Goal: Task Accomplishment & Management: Complete application form

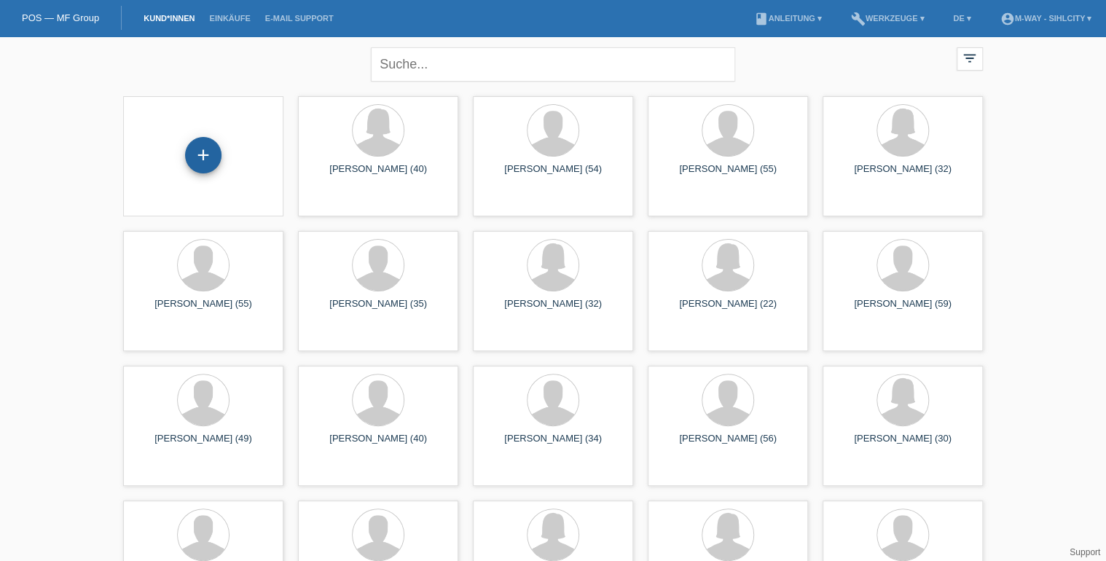
click at [203, 157] on div "+" at bounding box center [203, 155] width 36 height 36
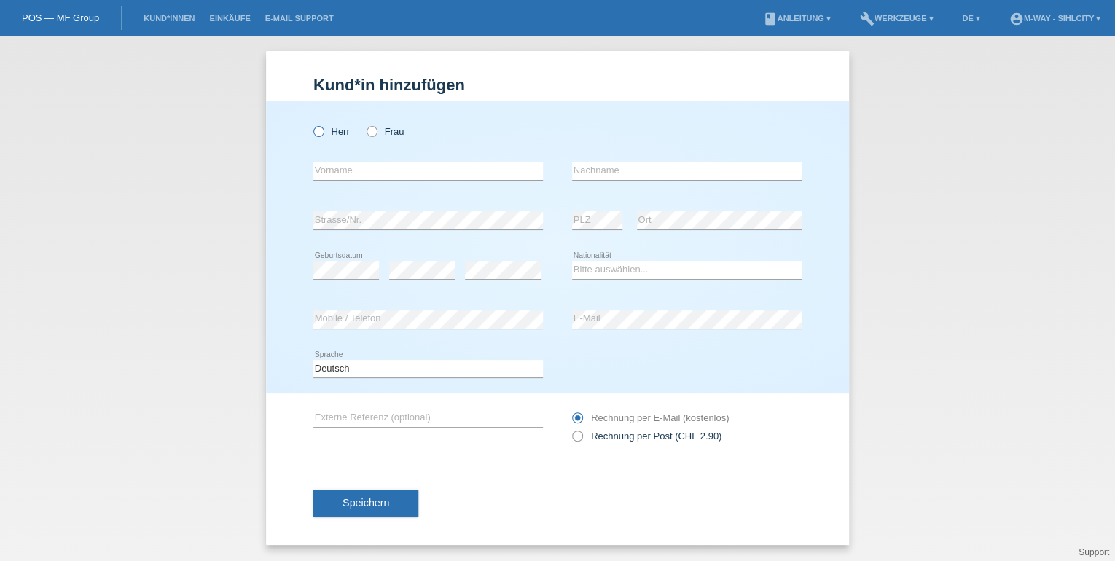
click at [311, 124] on icon at bounding box center [311, 124] width 0 height 0
click at [321, 136] on input "Herr" at bounding box center [317, 130] width 9 height 9
radio input "true"
click at [343, 177] on input "text" at bounding box center [428, 171] width 230 height 18
type input "[PERSON_NAME]"
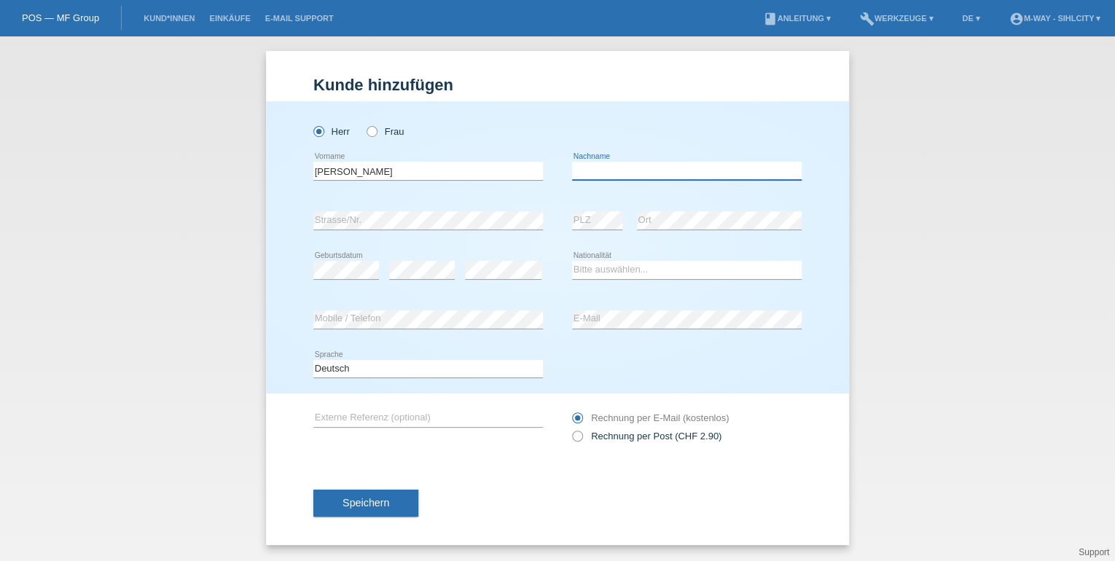
click at [692, 176] on input "text" at bounding box center [687, 171] width 230 height 18
type input "[PERSON_NAME]"
click at [593, 270] on select "Bitte auswählen... Schweiz Deutschland Liechtenstein Österreich ------------ Af…" at bounding box center [687, 269] width 230 height 17
select select "CH"
click at [572, 261] on select "Bitte auswählen... Schweiz Deutschland Liechtenstein Österreich ------------ Af…" at bounding box center [687, 269] width 230 height 17
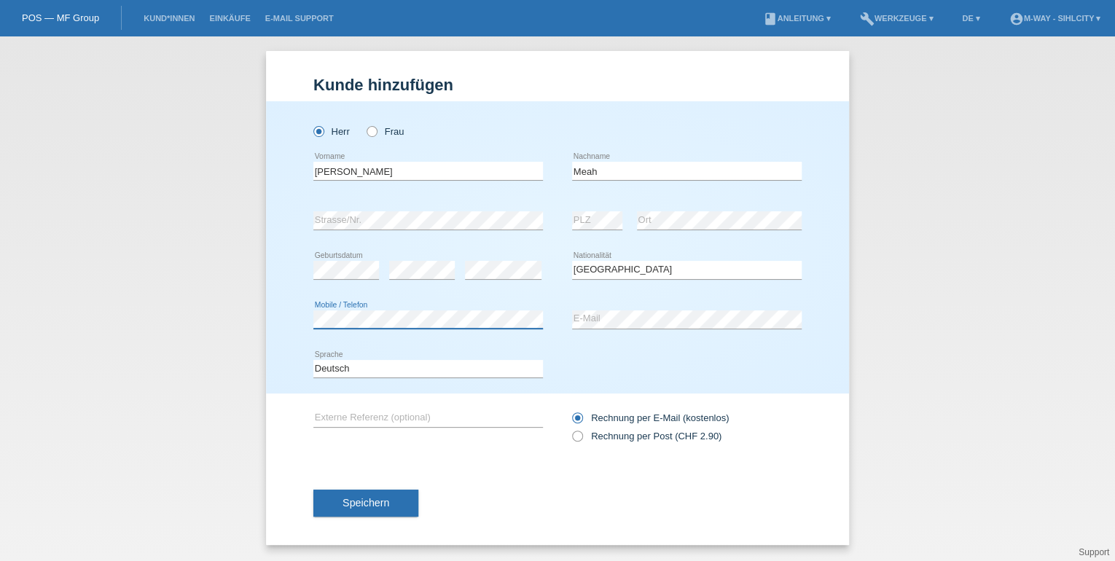
click at [267, 335] on div "Herr Frau Armin error Vorname" at bounding box center [557, 247] width 583 height 292
drag, startPoint x: 557, startPoint y: 433, endPoint x: 589, endPoint y: 490, distance: 65.2
click at [589, 490] on div "Speichern" at bounding box center [557, 503] width 488 height 85
click at [379, 503] on span "Speichern" at bounding box center [365, 503] width 47 height 12
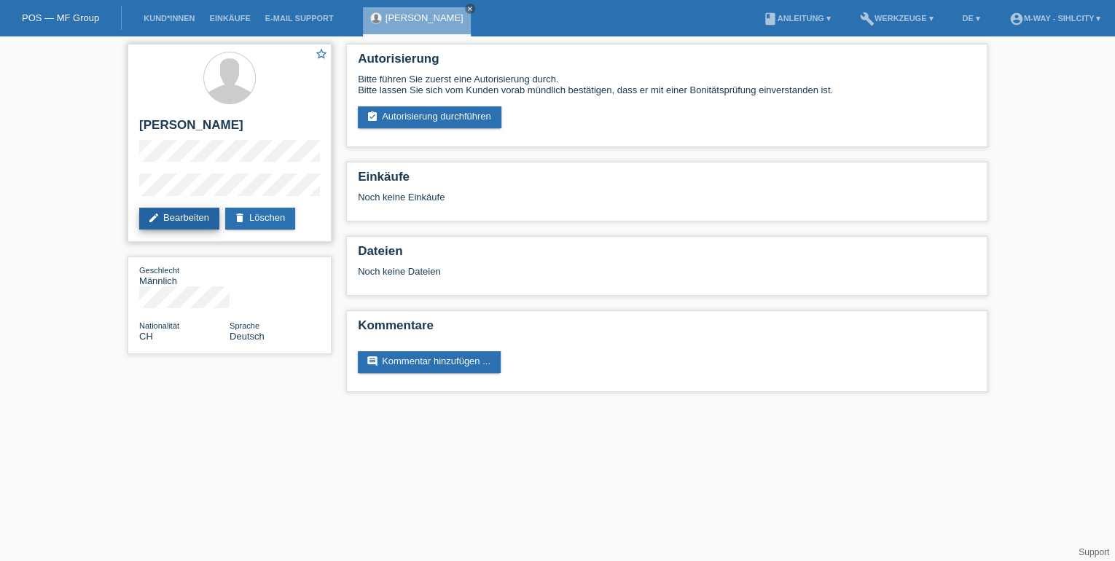
click at [189, 223] on link "edit Bearbeiten" at bounding box center [179, 219] width 80 height 22
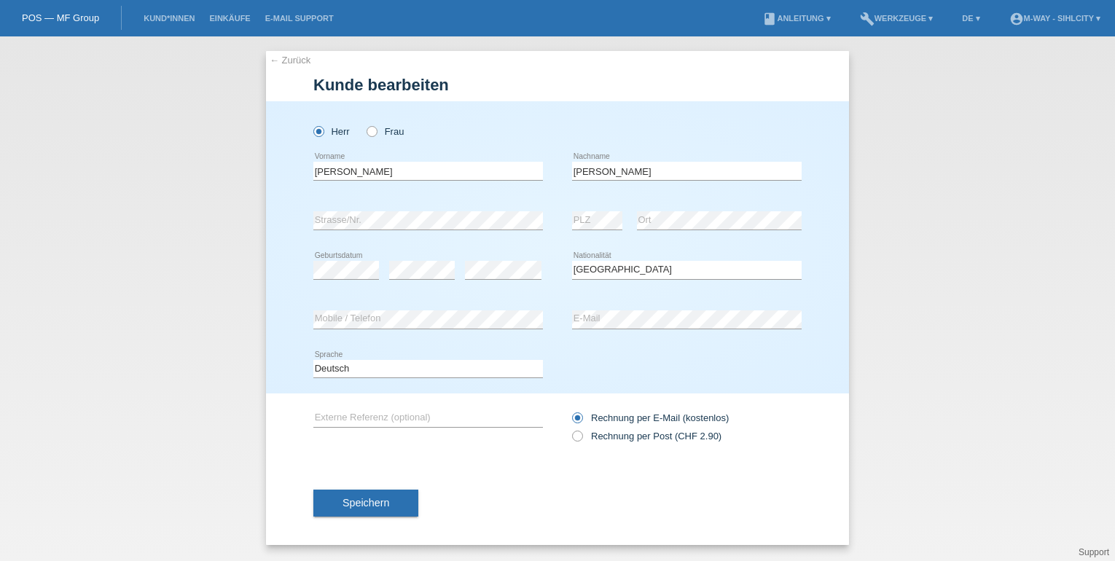
select select "CH"
click at [200, 219] on div "← Zurück [PERSON_NAME] bearbeiten [PERSON_NAME] Frau Armin error Vorname [PERSO…" at bounding box center [557, 298] width 1115 height 525
click at [549, 315] on div "error Mobile / Telefon error E-Mail" at bounding box center [557, 320] width 488 height 50
click at [560, 227] on div "error Strasse/Nr. error PLZ error Ort" at bounding box center [557, 221] width 488 height 50
click at [624, 219] on div "error PLZ error Ort" at bounding box center [687, 221] width 230 height 50
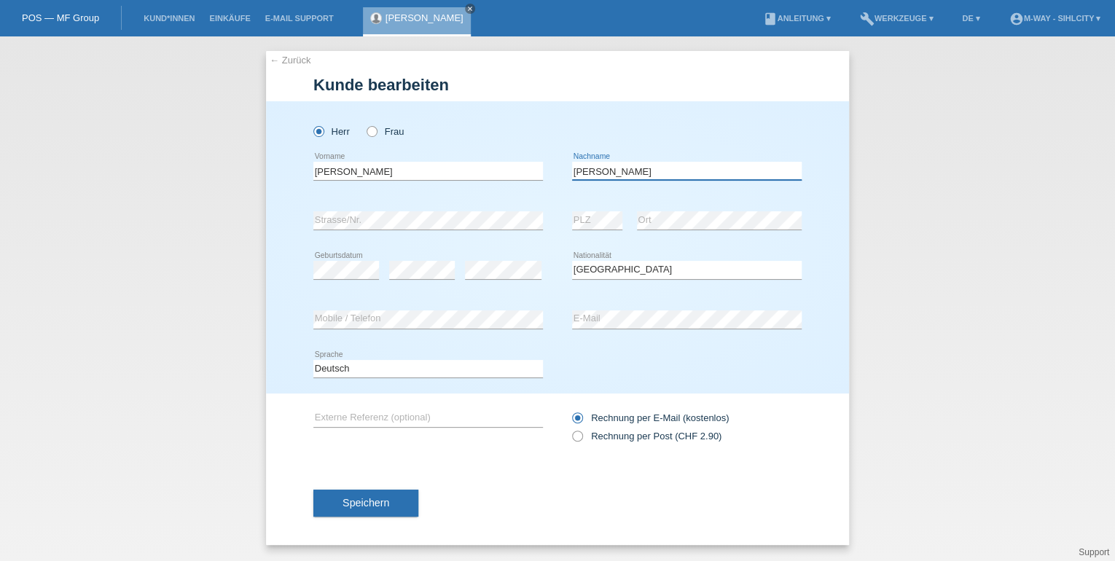
click at [793, 178] on input "Meah" at bounding box center [687, 171] width 230 height 18
click at [468, 235] on div "error Strasse/Nr." at bounding box center [428, 221] width 230 height 50
click at [286, 357] on div "Herr Frau Armin error Vorname" at bounding box center [557, 247] width 583 height 292
click at [376, 506] on span "Speichern" at bounding box center [365, 503] width 47 height 12
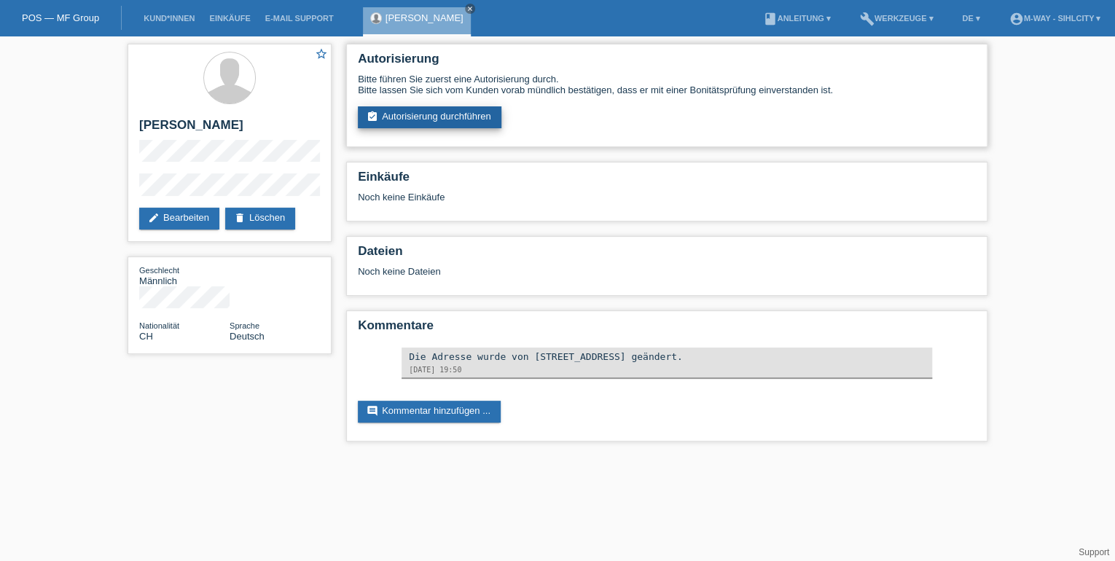
click at [474, 111] on link "assignment_turned_in Autorisierung durchführen" at bounding box center [430, 117] width 144 height 22
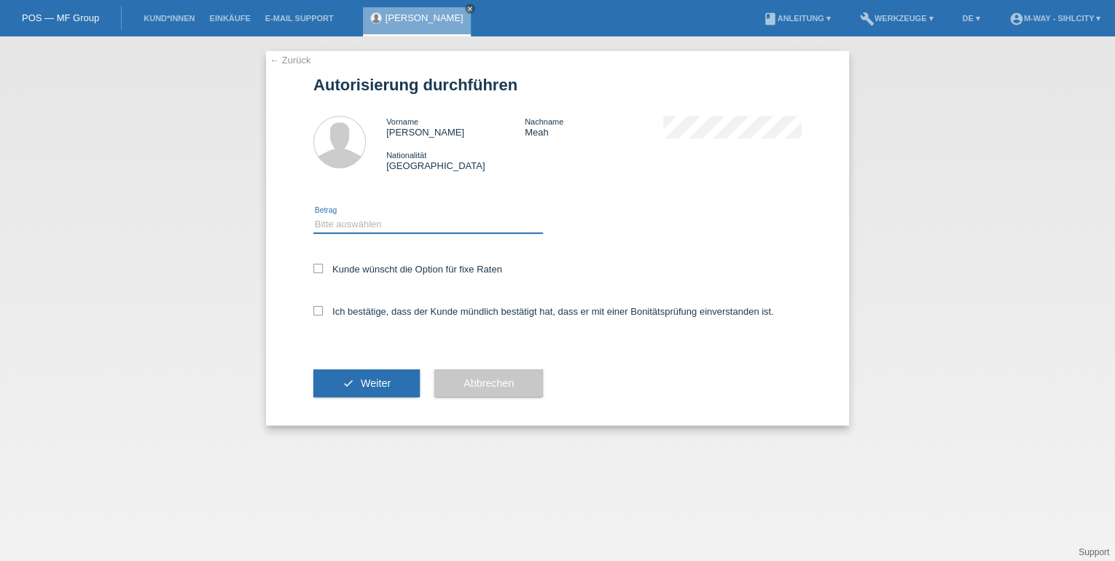
click at [416, 226] on select "Bitte auswählen CHF 1.00 - CHF 499.00 CHF 500.00 - CHF 1'999.00 CHF 2'000.00 - …" at bounding box center [428, 224] width 230 height 17
select select "2"
click at [313, 216] on select "Bitte auswählen CHF 1.00 - CHF 499.00 CHF 500.00 - CHF 1'999.00 CHF 2'000.00 - …" at bounding box center [428, 224] width 230 height 17
click at [321, 264] on icon at bounding box center [317, 268] width 9 height 9
click at [321, 264] on input "Kunde wünscht die Option für fixe Raten" at bounding box center [317, 268] width 9 height 9
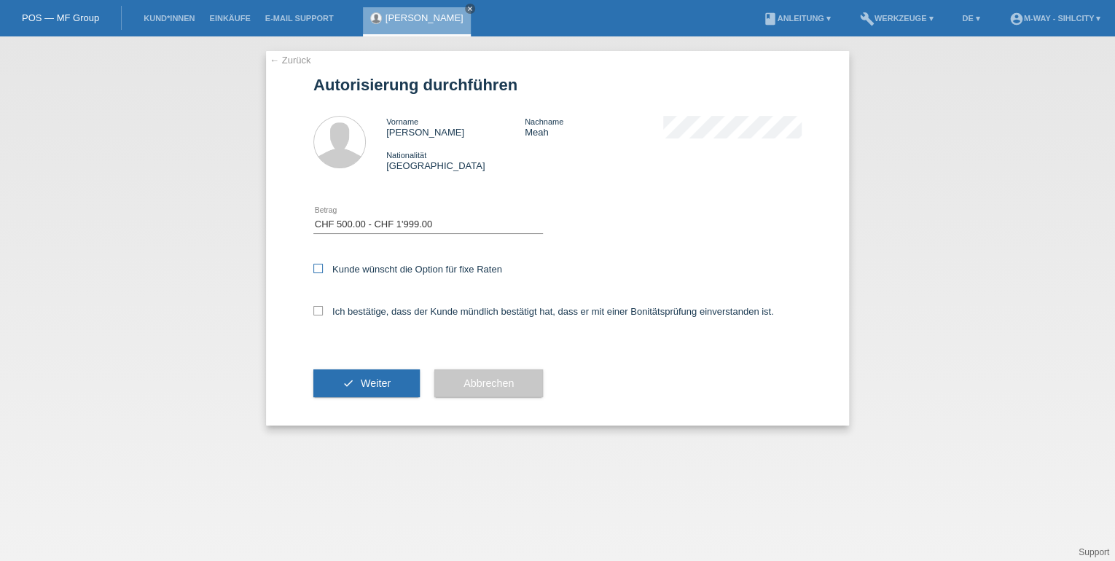
checkbox input "true"
click at [310, 308] on div "← Zurück Autorisierung durchführen Vorname Armin Nachname Meah Nationalität Sch…" at bounding box center [557, 238] width 583 height 374
click at [323, 312] on label "Ich bestätige, dass der Kunde mündlich bestätigt hat, dass er mit einer Bonität…" at bounding box center [543, 311] width 460 height 11
click at [323, 312] on input "Ich bestätige, dass der Kunde mündlich bestätigt hat, dass er mit einer Bonität…" at bounding box center [317, 310] width 9 height 9
checkbox input "true"
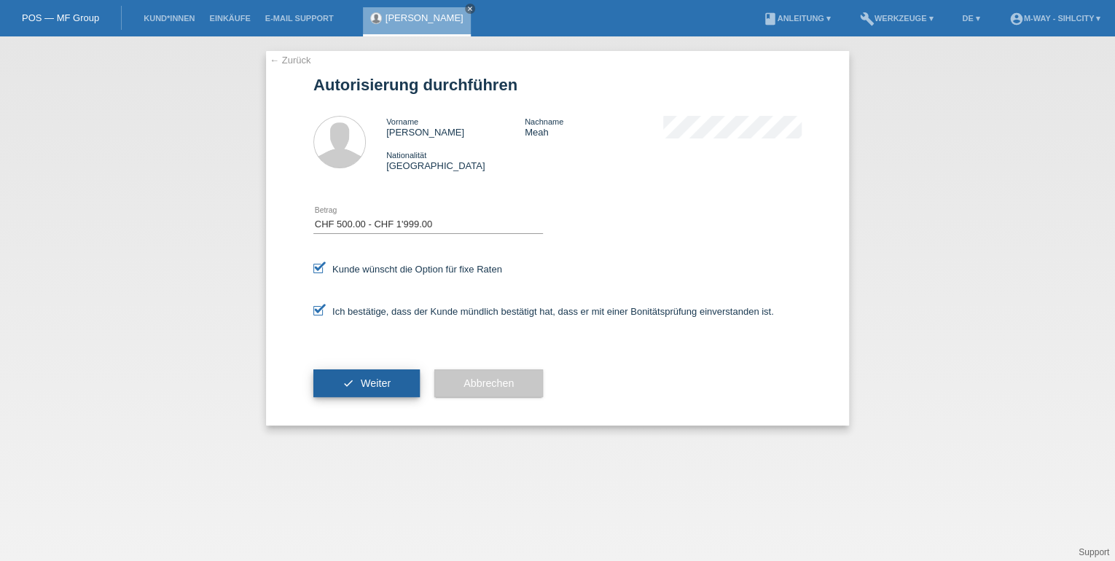
click at [372, 385] on span "Weiter" at bounding box center [376, 383] width 30 height 12
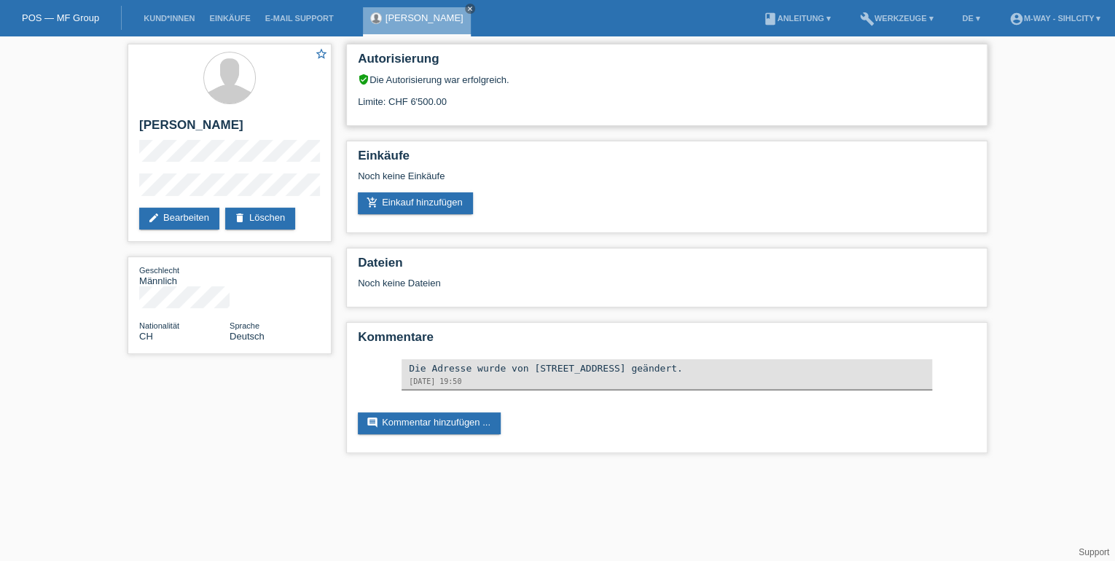
drag, startPoint x: 447, startPoint y: 101, endPoint x: 393, endPoint y: 98, distance: 54.0
click at [393, 98] on div "Limite: CHF 6'500.00" at bounding box center [667, 96] width 618 height 22
click at [72, 85] on div "star_border [PERSON_NAME] edit Bearbeiten delete Löschen Geschlecht Männlich Na…" at bounding box center [557, 251] width 1115 height 431
click at [466, 6] on icon "close" at bounding box center [469, 8] width 7 height 7
